Goal: Task Accomplishment & Management: Manage account settings

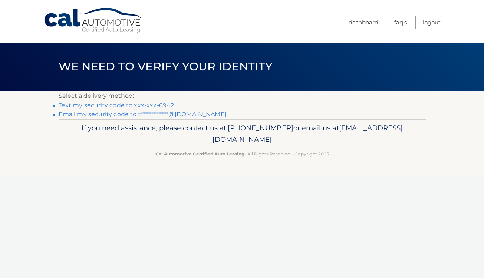
click at [142, 107] on link "Text my security code to xxx-xxx-6942" at bounding box center [117, 105] width 116 height 7
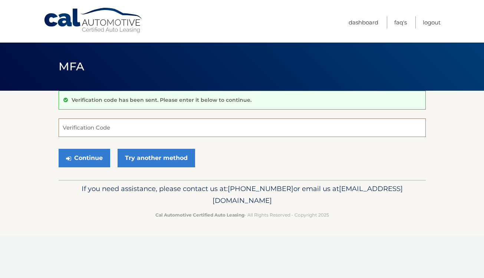
click at [109, 125] on input "Verification Code" at bounding box center [242, 128] width 367 height 19
type input "817205"
click at [84, 158] on button "Continue" at bounding box center [85, 158] width 52 height 19
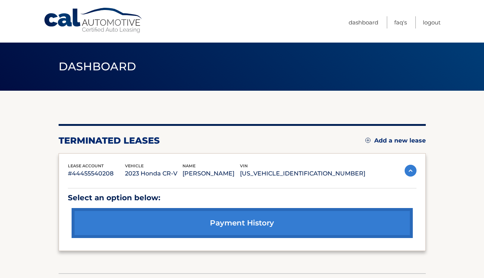
click at [258, 223] on link "payment history" at bounding box center [242, 223] width 341 height 30
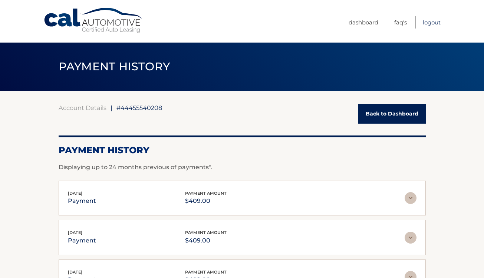
click at [429, 21] on link "Logout" at bounding box center [432, 22] width 18 height 12
